Goal: Use online tool/utility: Use online tool/utility

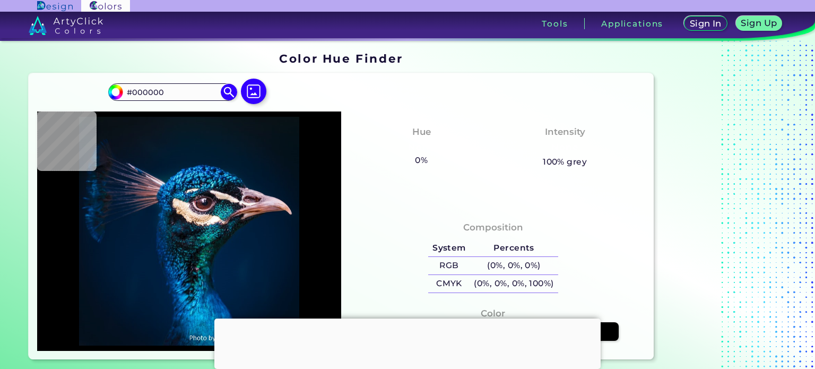
scroll to position [53, 0]
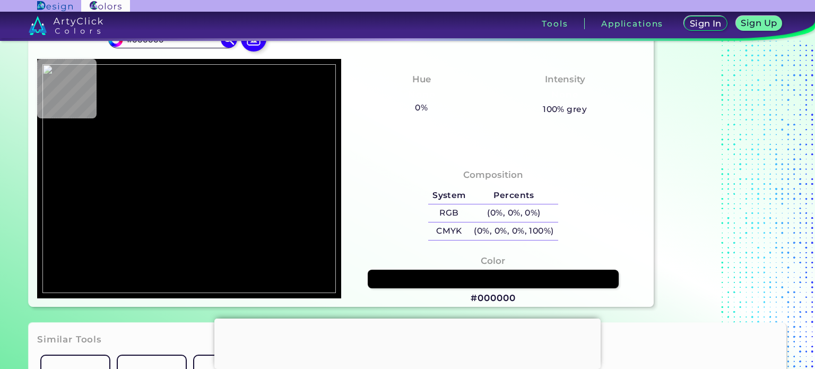
type input "#ffffff"
type input "#FFFFFF"
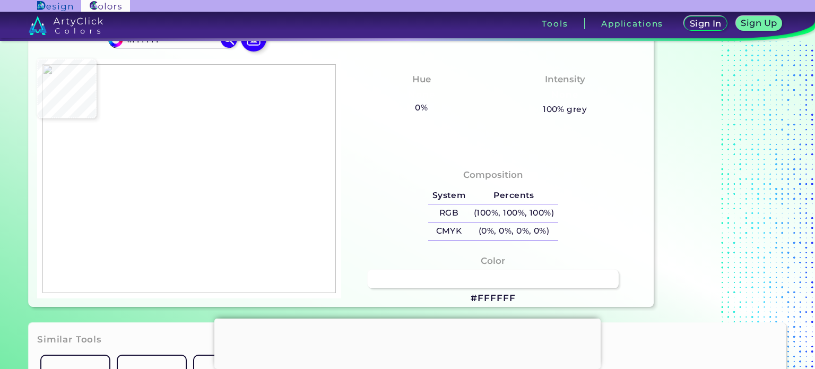
type input "#75aee0"
type input "#75AEE0"
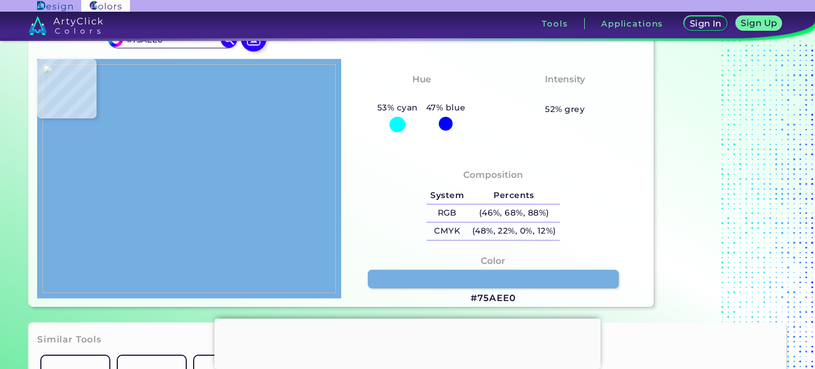
click at [217, 122] on img at bounding box center [189, 178] width 294 height 229
click at [238, 108] on img at bounding box center [189, 178] width 294 height 229
click at [185, 243] on img at bounding box center [189, 178] width 294 height 229
click at [240, 256] on img at bounding box center [189, 178] width 294 height 229
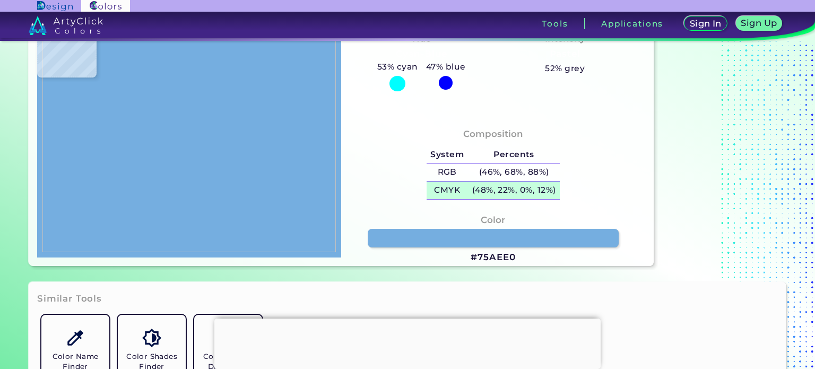
scroll to position [104, 0]
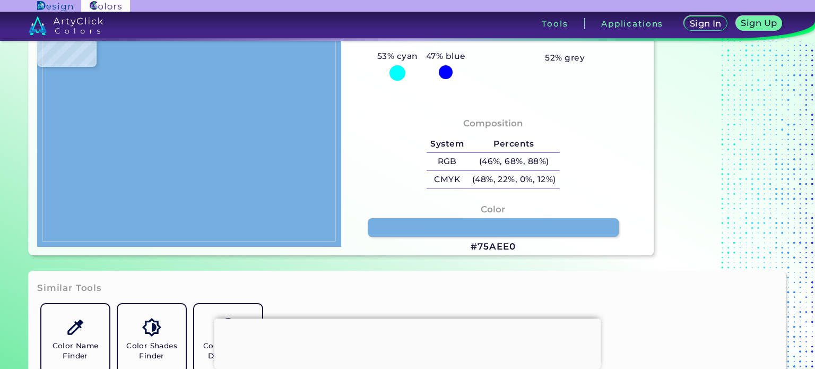
click at [504, 245] on h3 "#75AEE0" at bounding box center [493, 246] width 45 height 13
click at [504, 245] on h3 "#75AEE0 copied" at bounding box center [493, 246] width 45 height 13
copy h3 "#"
click at [504, 245] on h3 "#75AEE0 copied" at bounding box center [493, 246] width 45 height 13
copy h3 "#75AEE0"
